Goal: Transaction & Acquisition: Purchase product/service

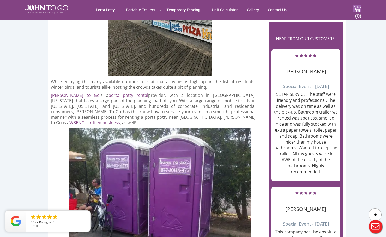
click at [120, 12] on div at bounding box center [193, 118] width 386 height 237
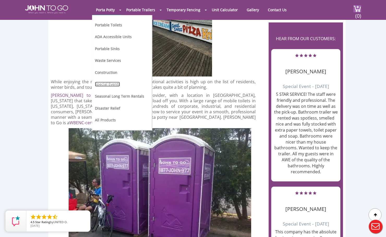
click at [109, 83] on link "Special Events" at bounding box center [107, 84] width 25 height 5
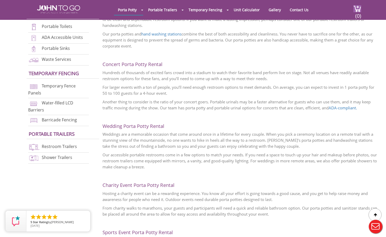
scroll to position [78, 0]
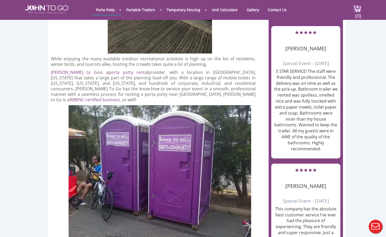
scroll to position [391, 0]
